Goal: Find specific page/section: Find specific page/section

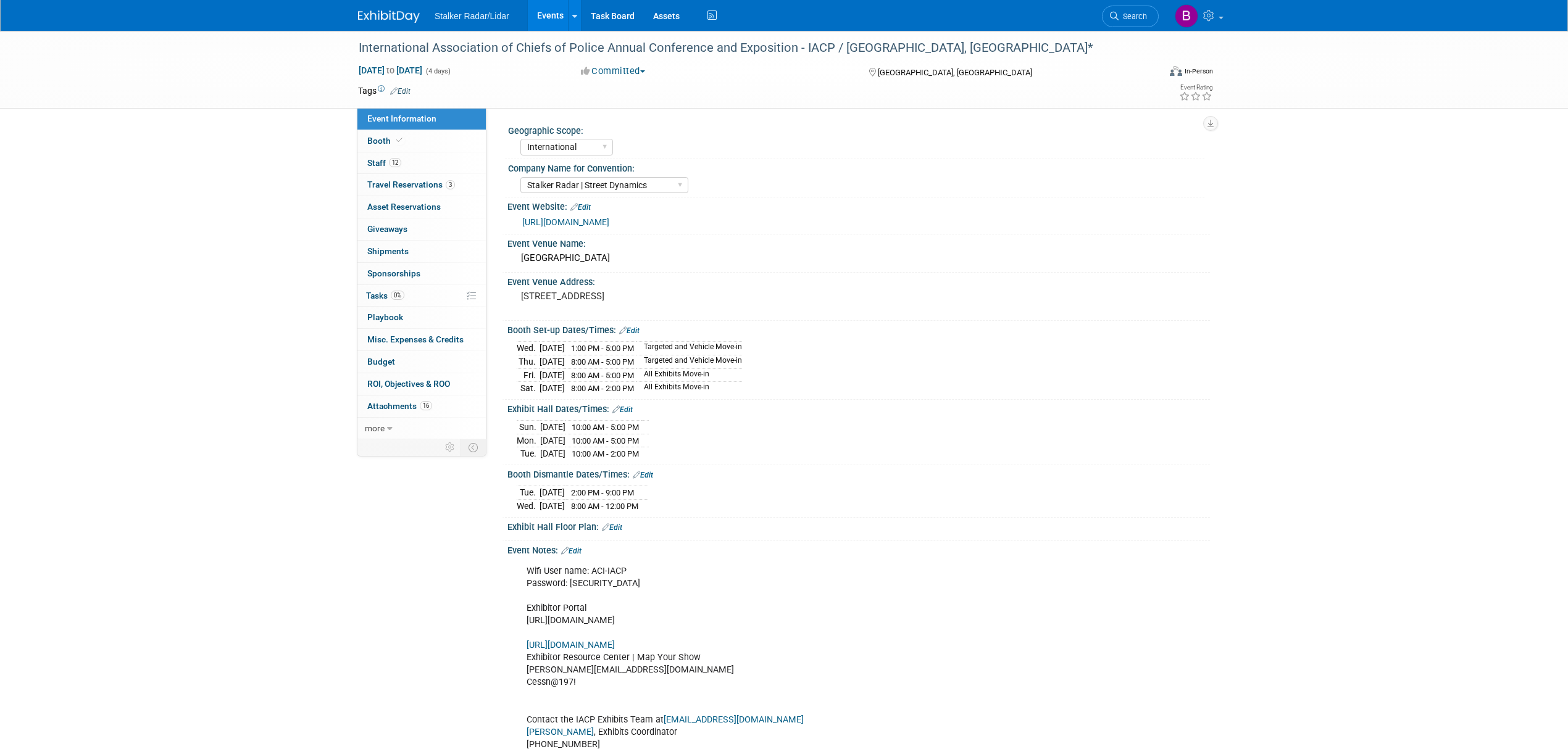
select select "International"
select select "Stalker Radar | Street Dynamics"
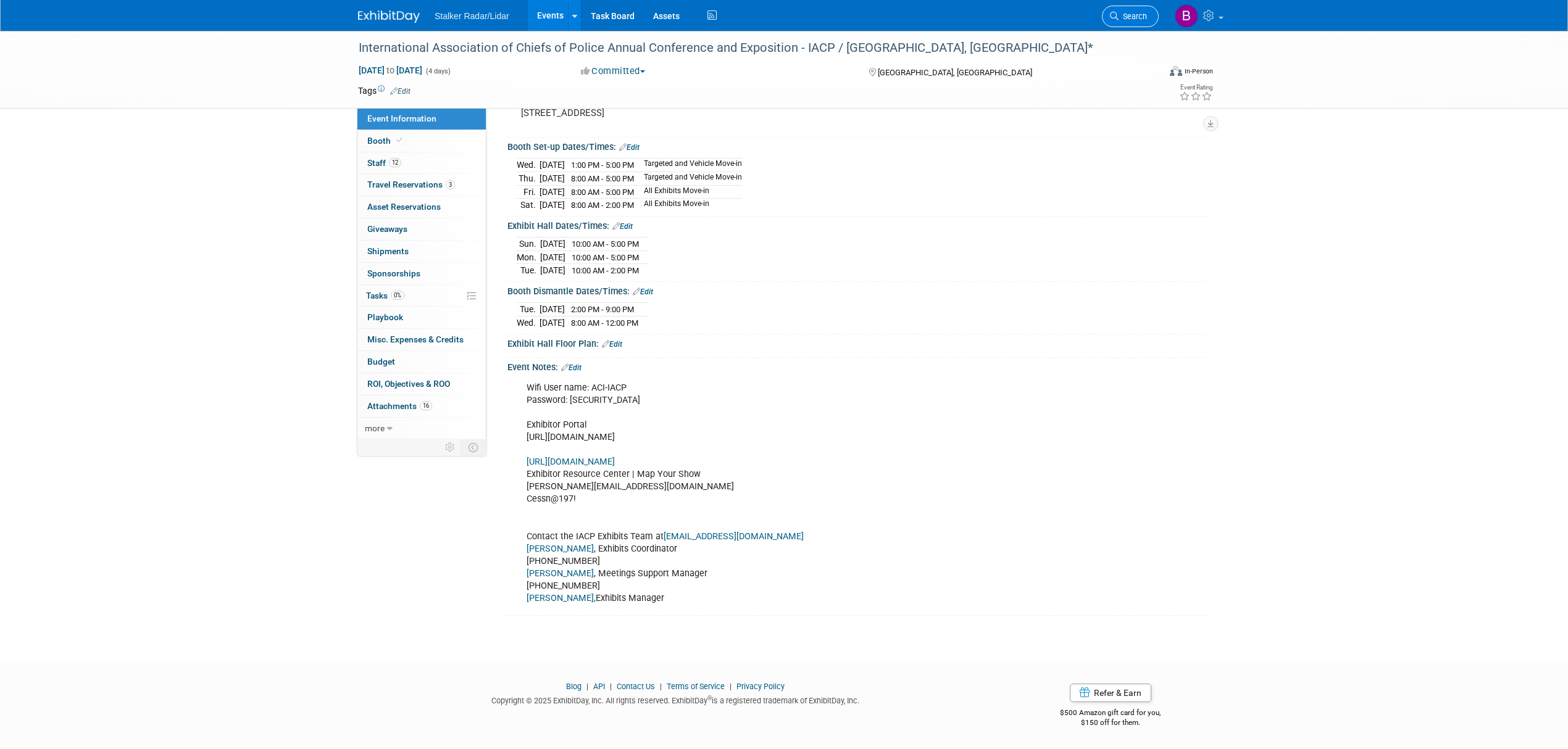
click at [1109, 25] on link "Search" at bounding box center [1131, 16] width 57 height 22
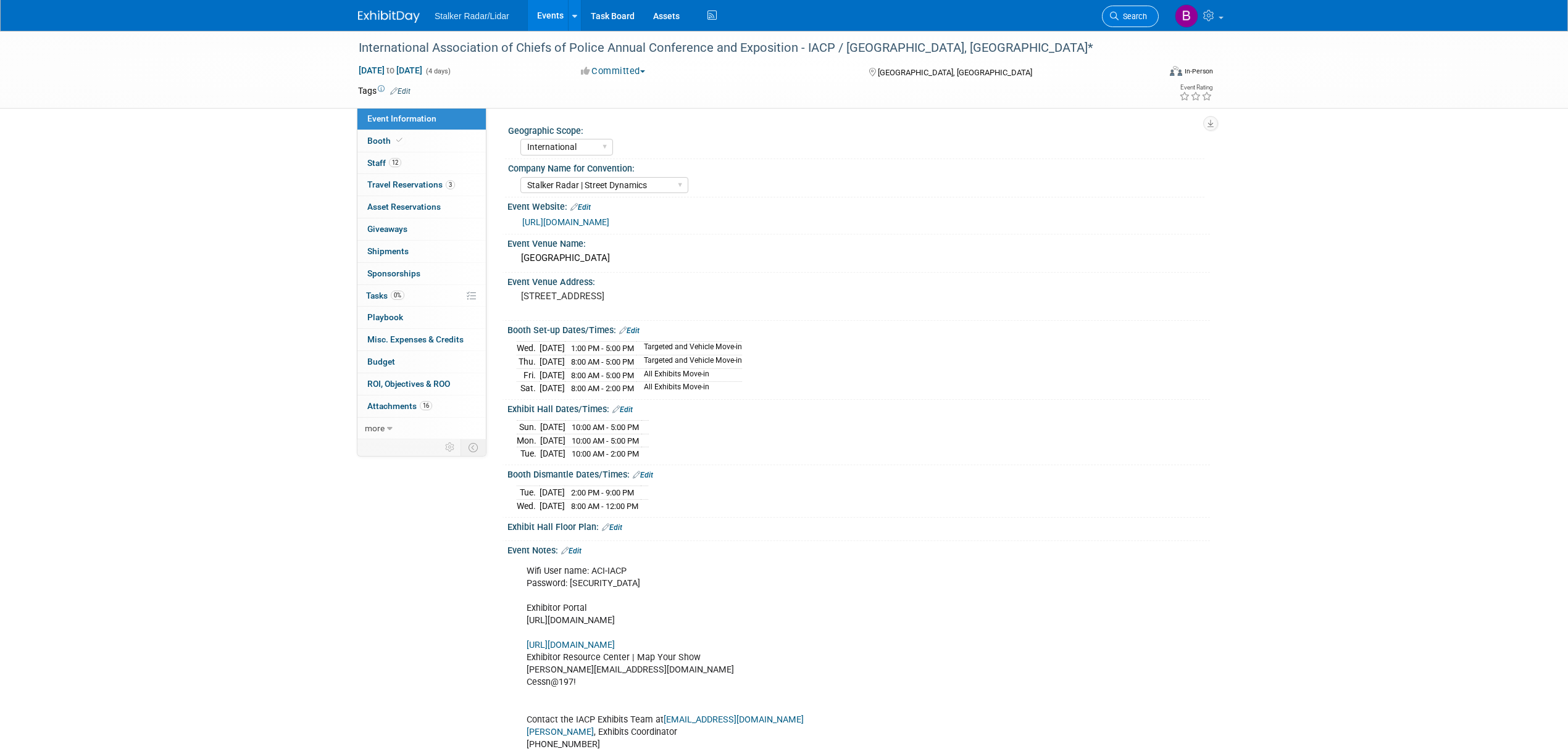
click at [1114, 15] on icon at bounding box center [1114, 16] width 9 height 9
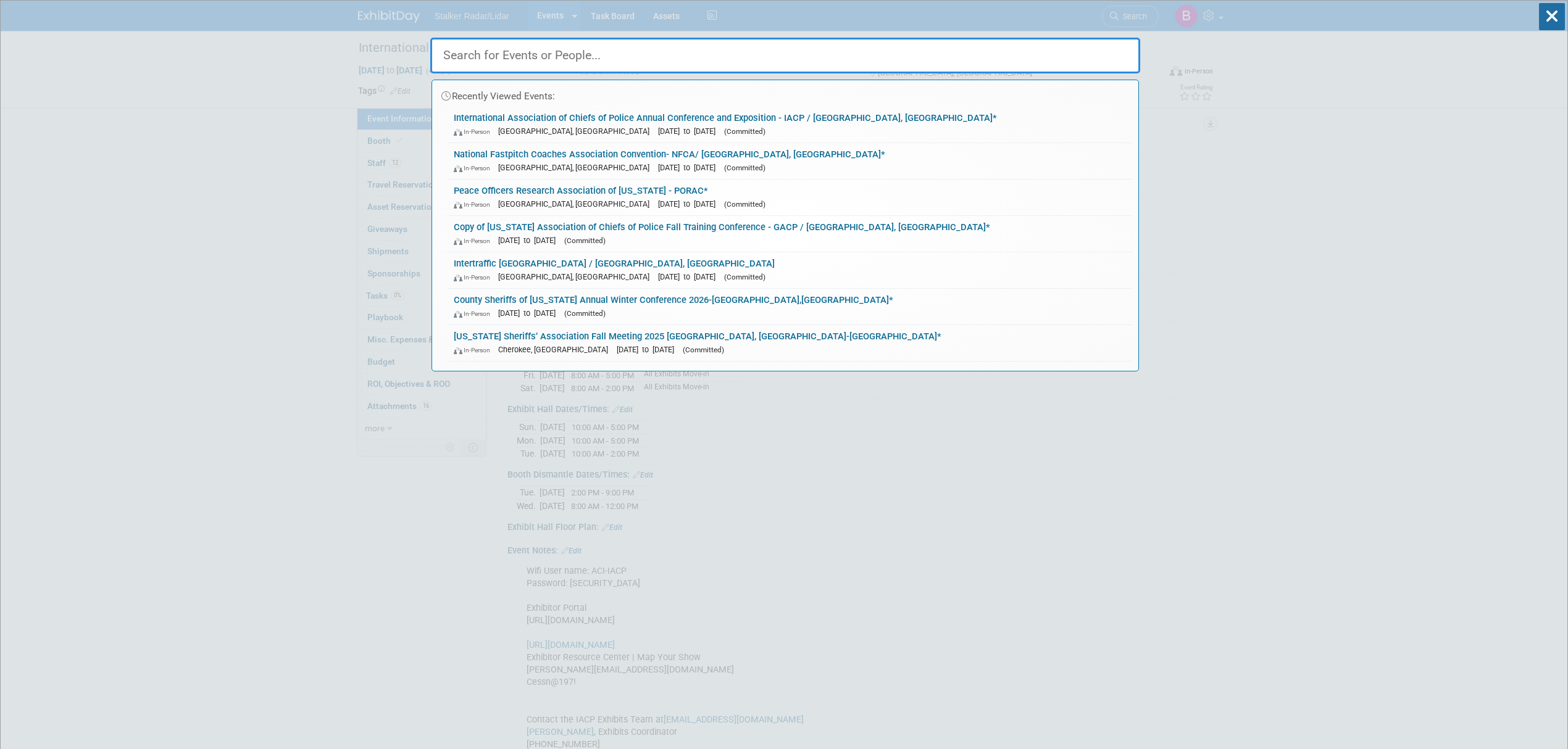
paste input "Nevada Traffic Safety Summit"
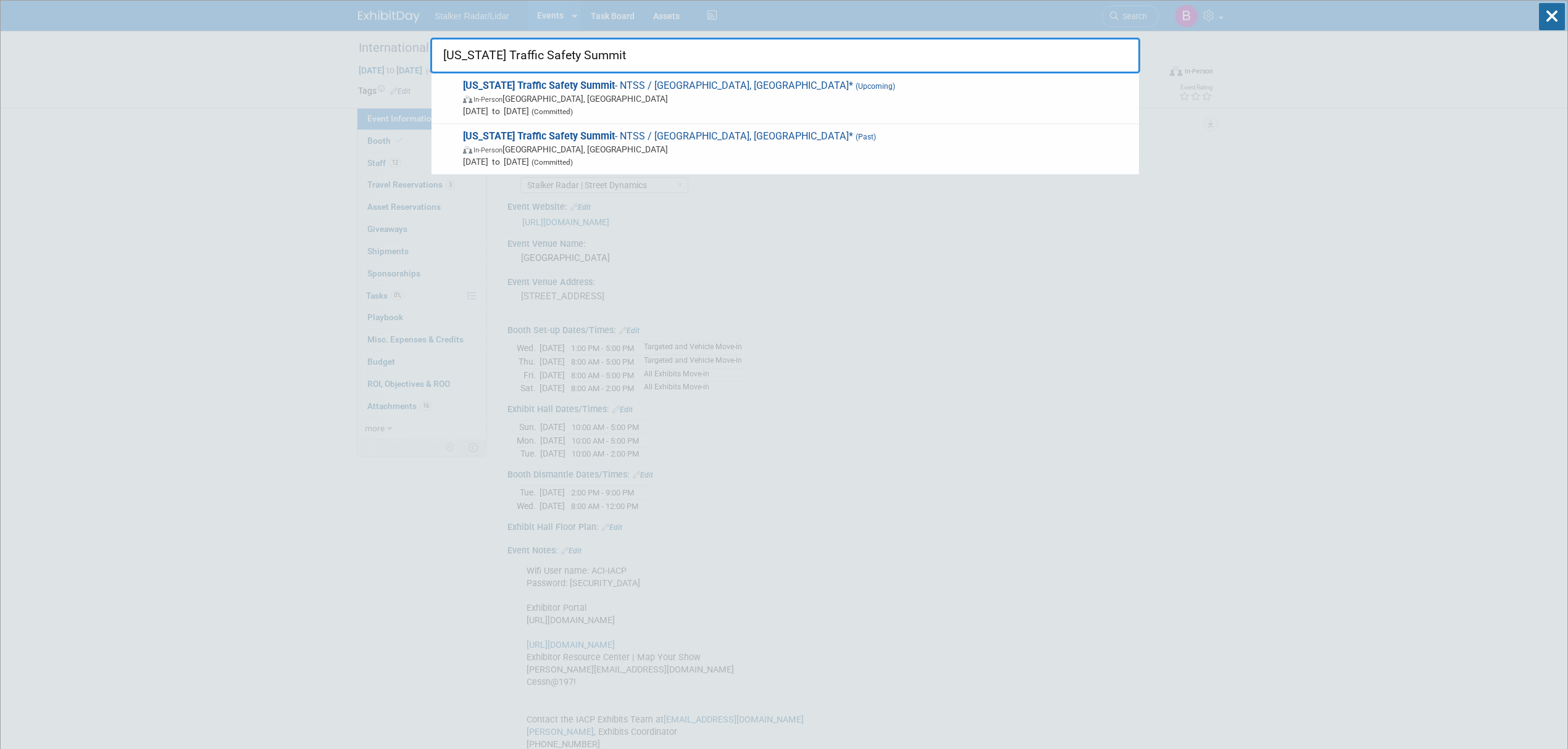
type input "Nevada Traffic Safety Summit"
click at [574, 93] on span "In-Person Las Vegas, NV" at bounding box center [798, 99] width 670 height 12
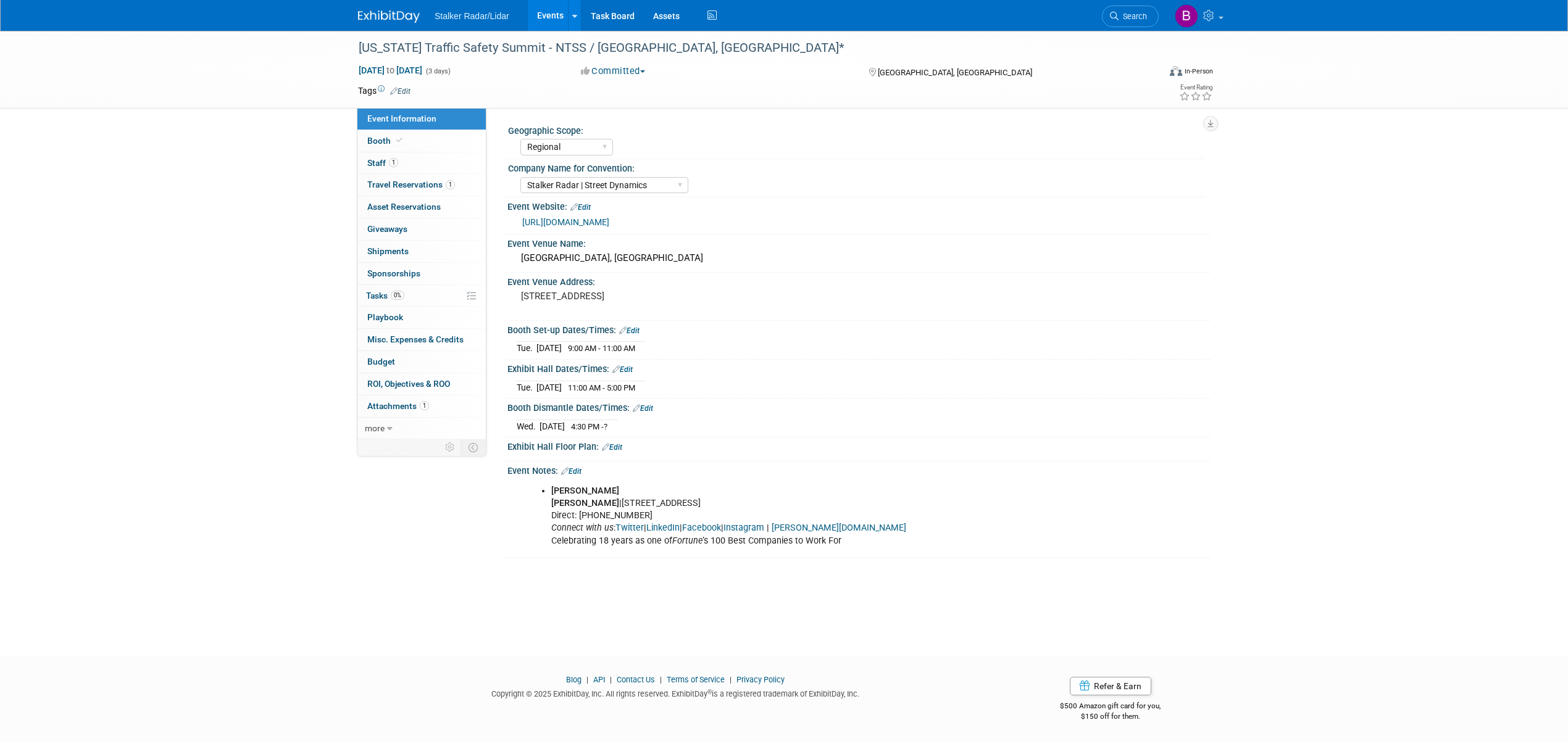
select select "Regional"
select select "Stalker Radar | Street Dynamics"
click at [423, 138] on link "Booth" at bounding box center [421, 140] width 128 height 22
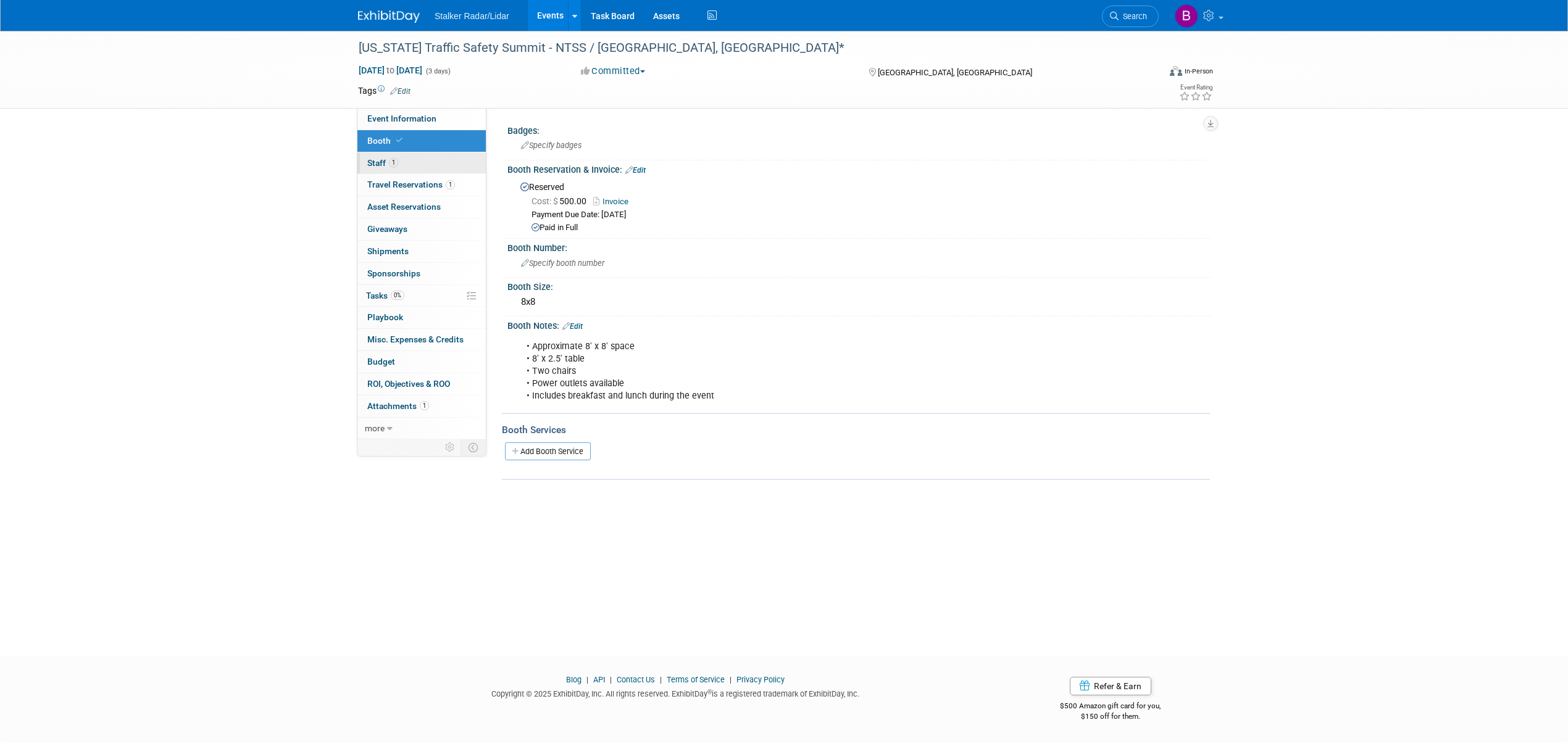
click at [398, 165] on span "1" at bounding box center [393, 162] width 9 height 9
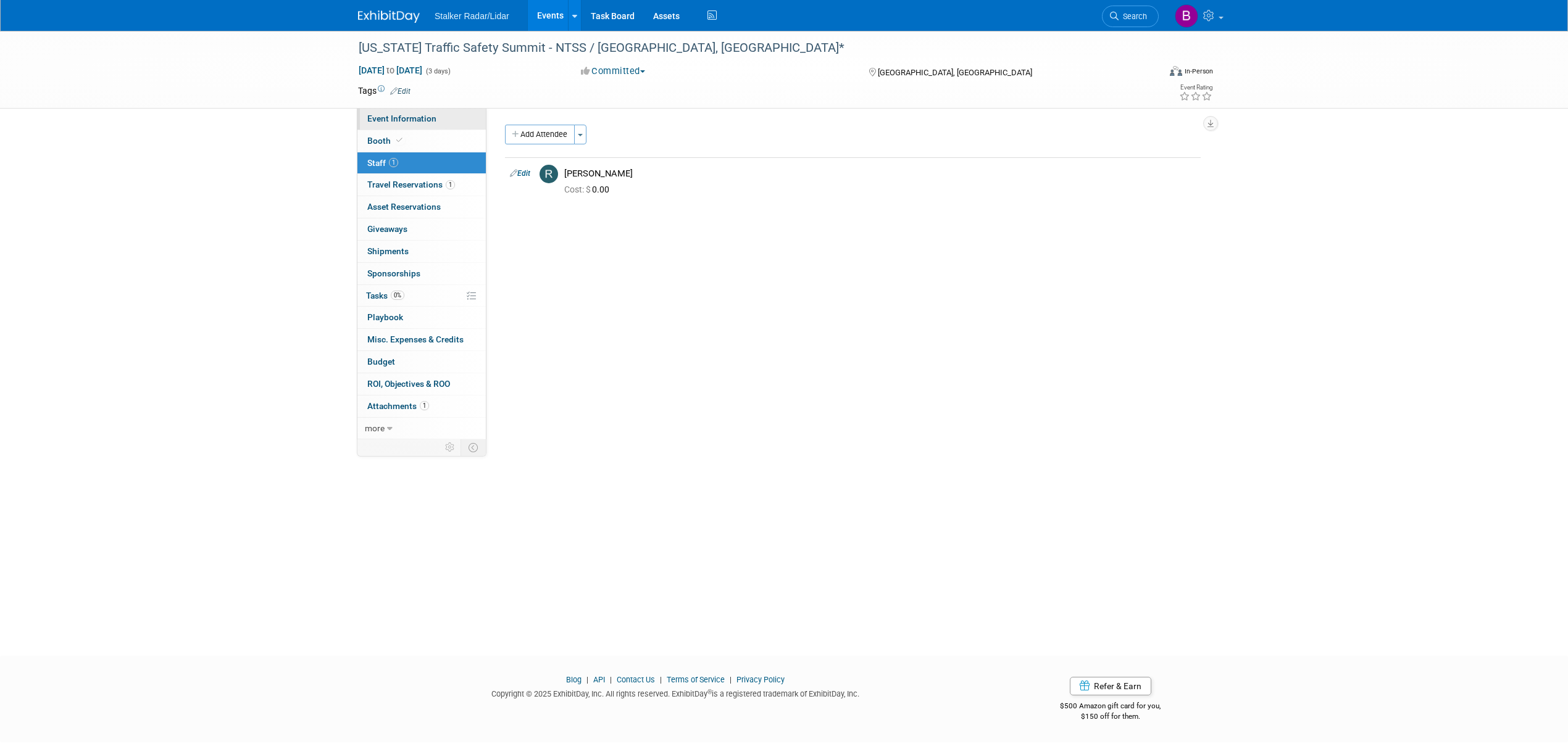
click at [408, 118] on span "Event Information" at bounding box center [402, 119] width 69 height 10
select select "Regional"
select select "Stalker Radar | Street Dynamics"
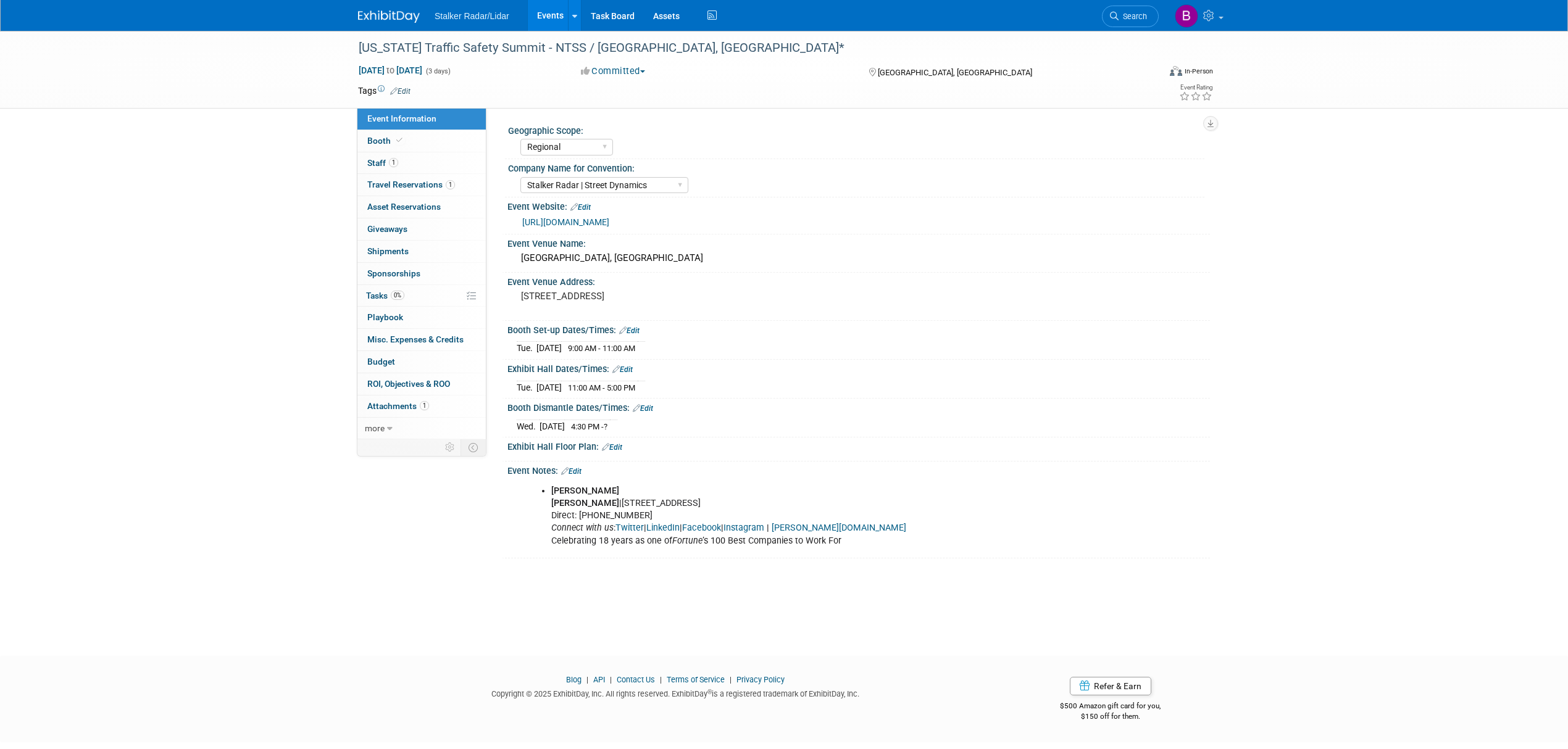
click at [537, 11] on link "Events" at bounding box center [550, 15] width 45 height 31
